Goal: Find specific page/section: Find specific page/section

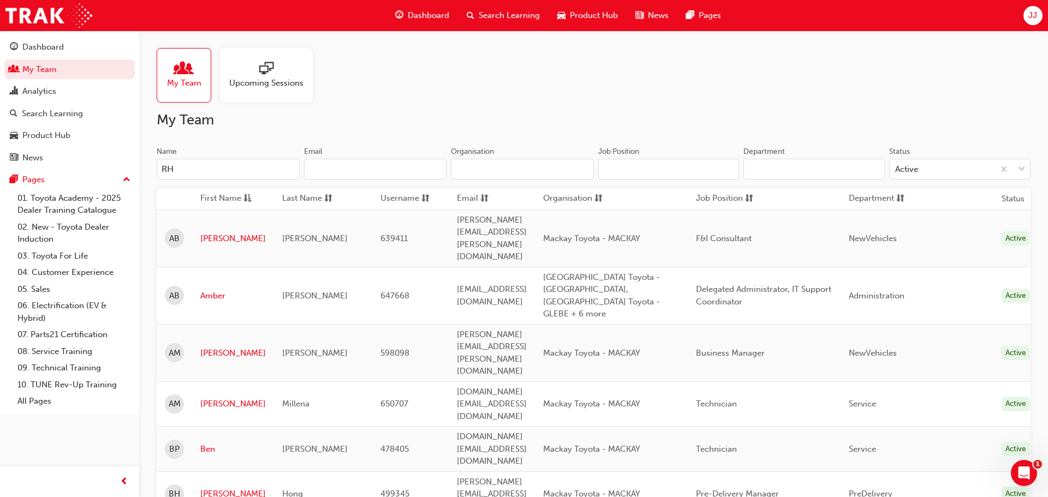
type input "R"
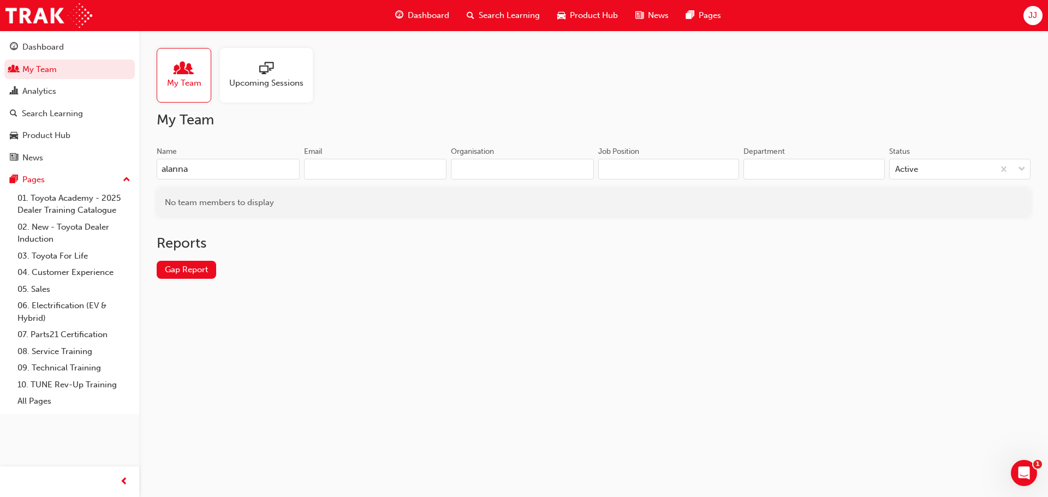
type input "alanna"
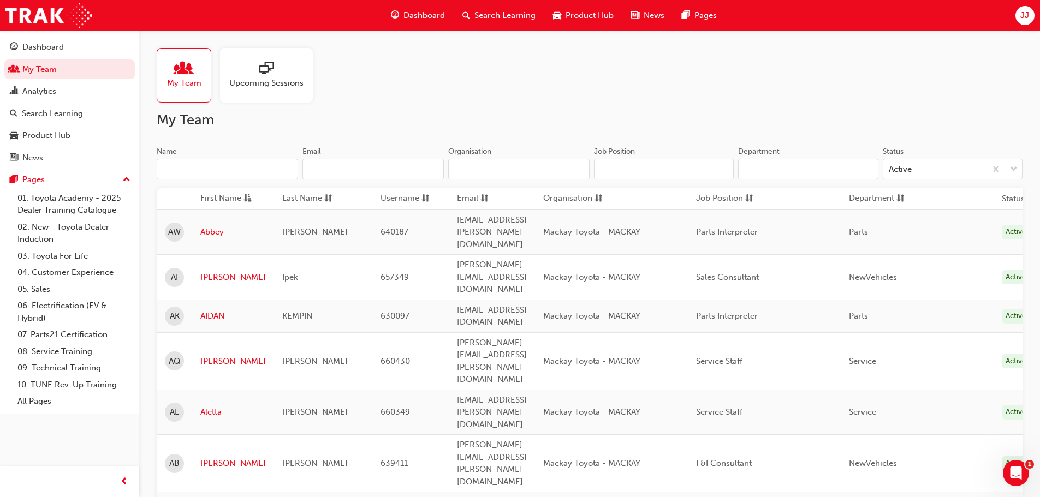
click at [238, 171] on input "Name" at bounding box center [227, 169] width 141 height 21
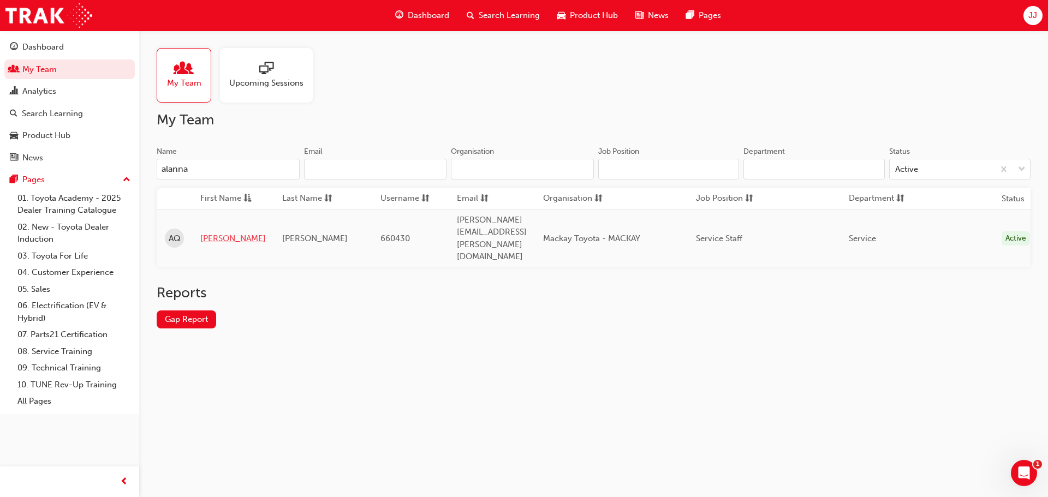
type input "alanna"
click at [211, 232] on link "[PERSON_NAME]" at bounding box center [232, 238] width 65 height 13
